Goal: Task Accomplishment & Management: Manage account settings

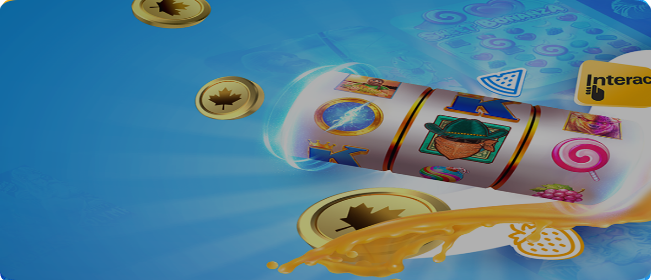
type input "**********"
click at [67, 42] on button "Log in" at bounding box center [53, 37] width 26 height 11
click at [31, 205] on button "Log In" at bounding box center [17, 210] width 27 height 11
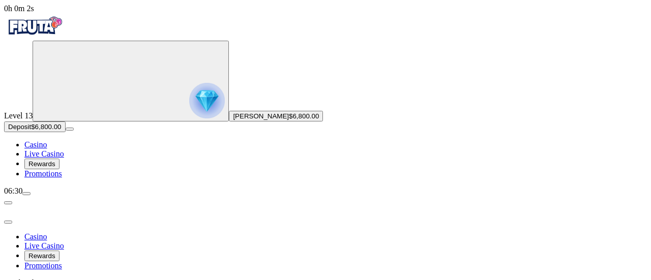
click at [26, 194] on span "menu icon" at bounding box center [26, 194] width 0 height 0
